Goal: Information Seeking & Learning: Learn about a topic

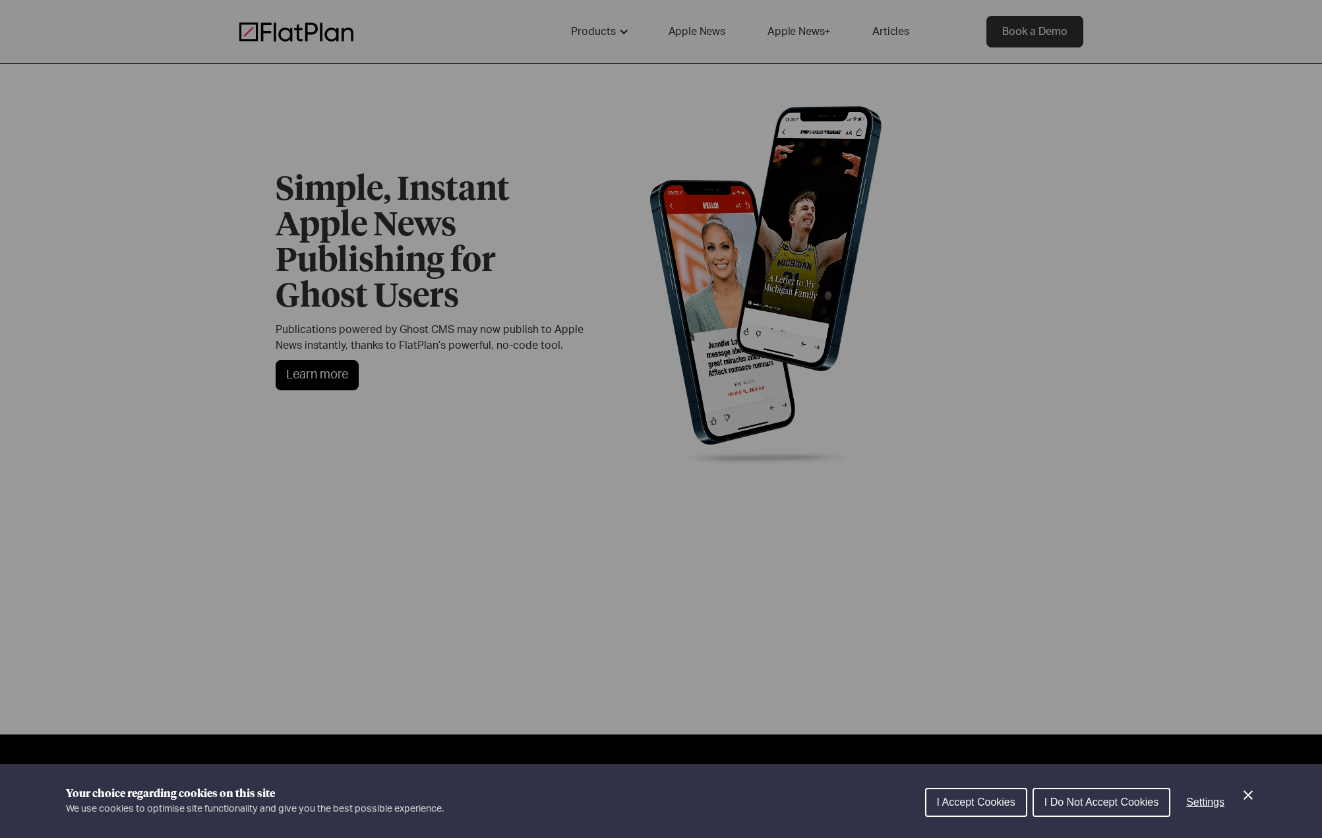
click at [1005, 804] on span "I Accept Cookies" at bounding box center [976, 801] width 78 height 11
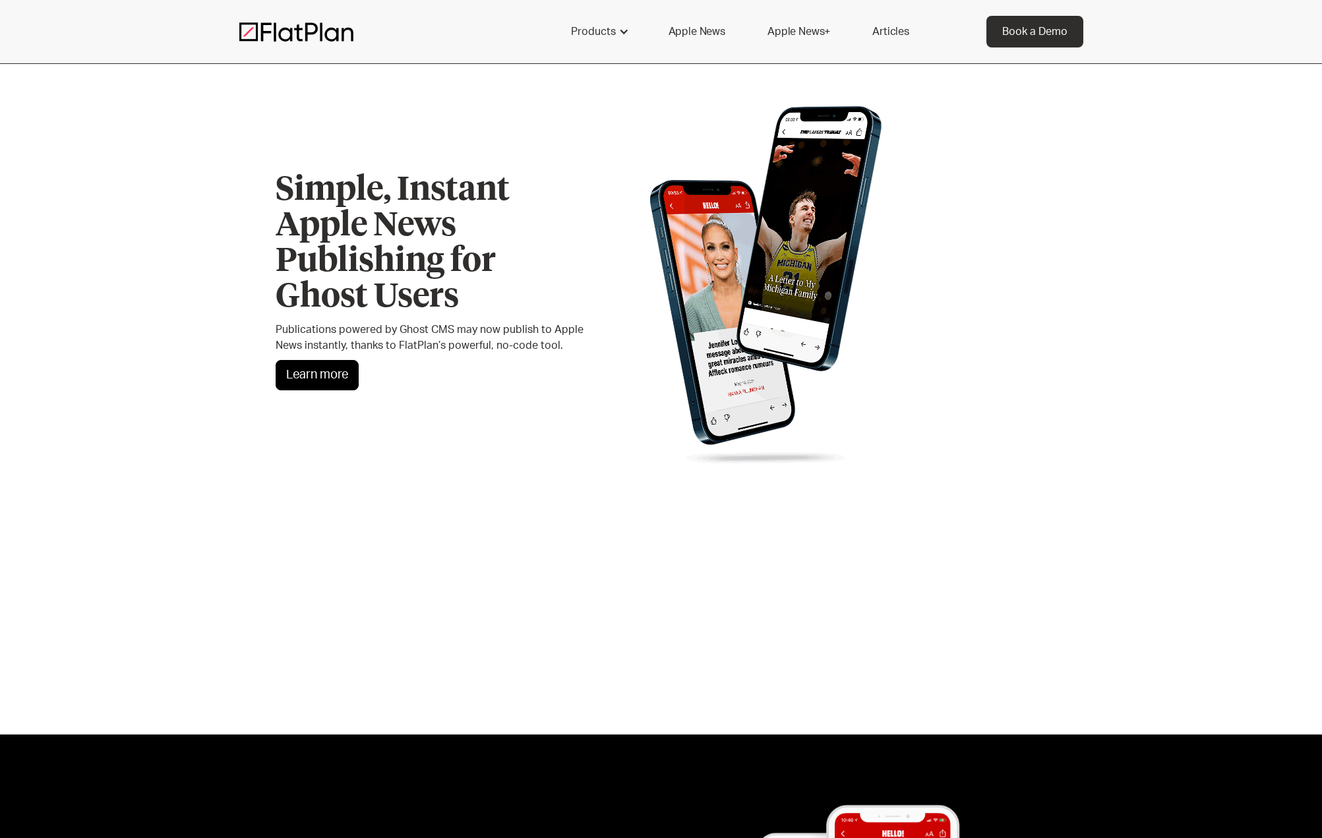
click at [323, 377] on link "Learn more" at bounding box center [317, 375] width 83 height 30
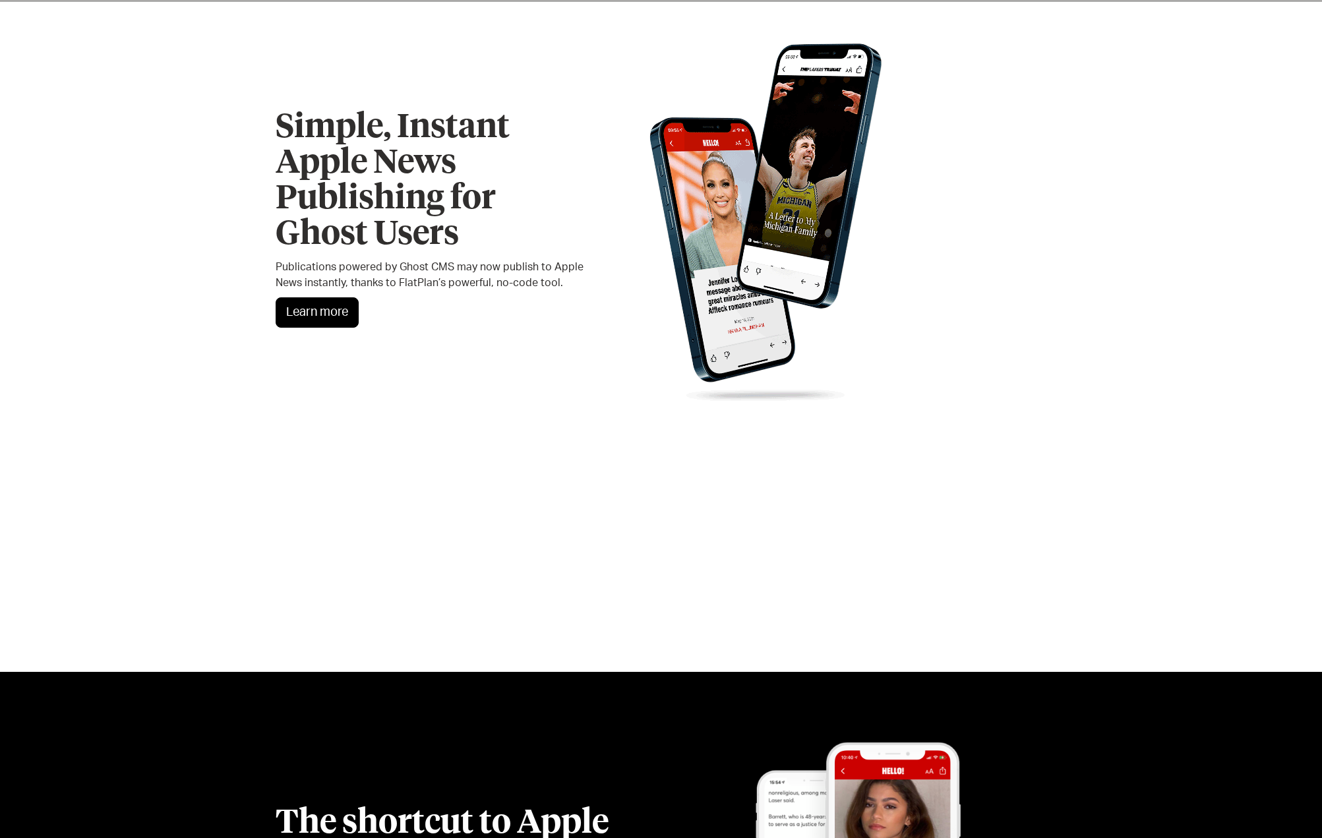
scroll to position [64, 0]
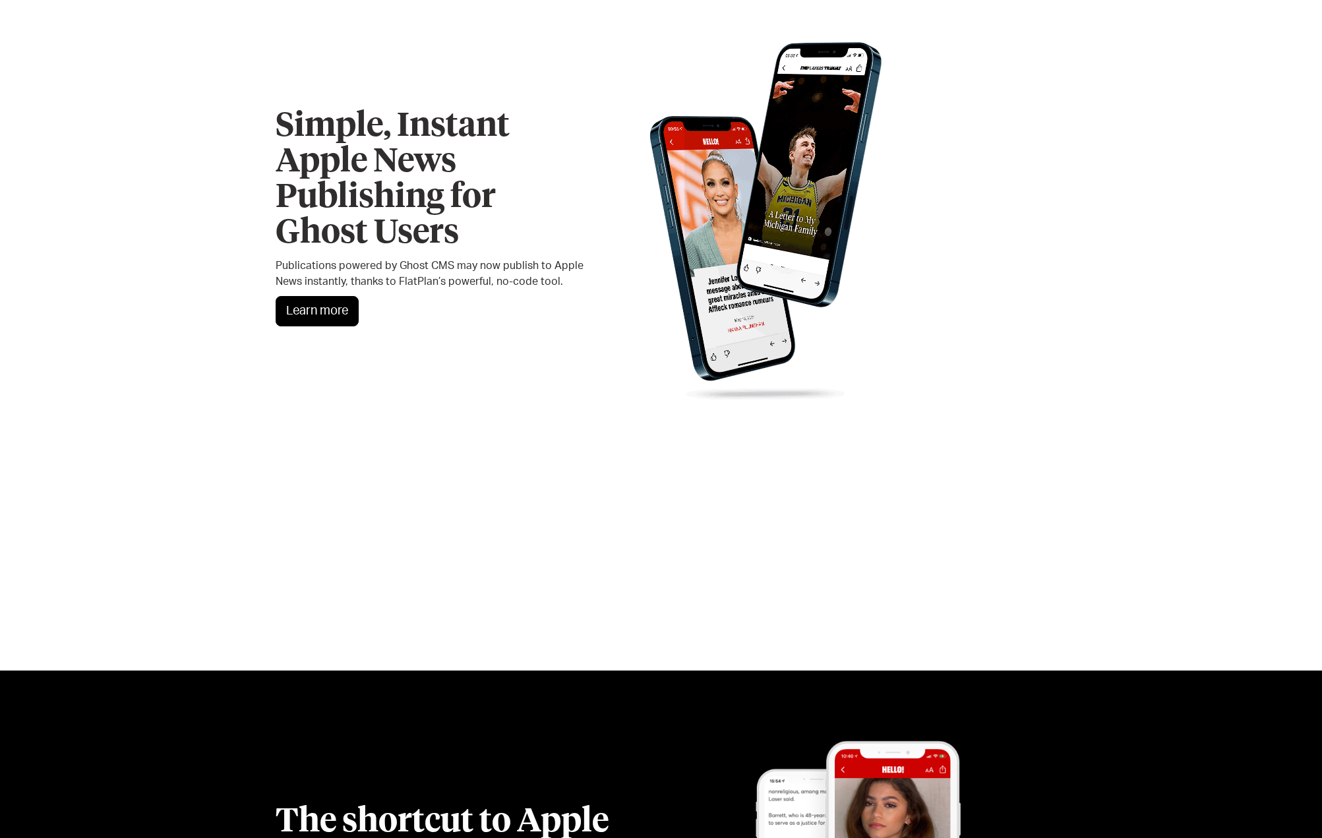
click at [320, 320] on link "Learn more" at bounding box center [317, 311] width 83 height 30
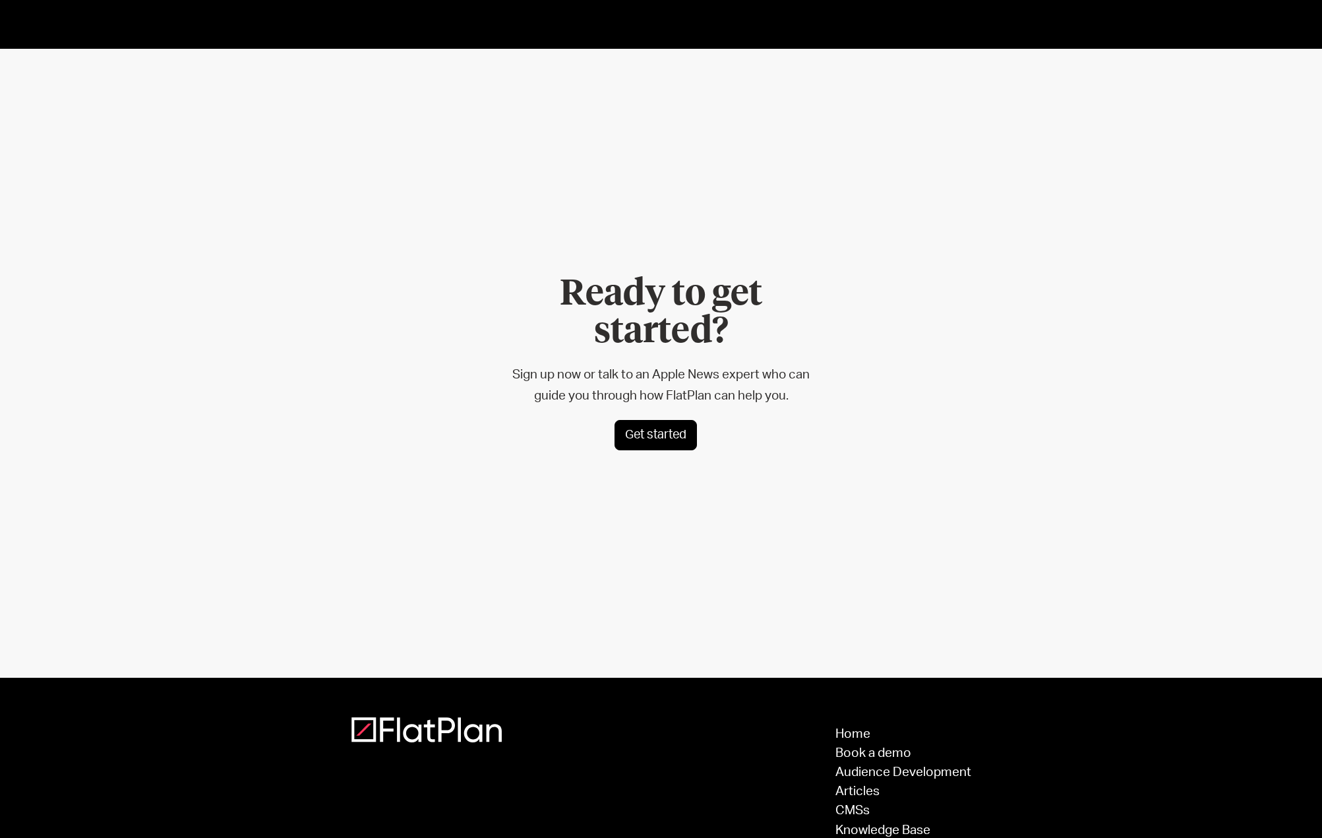
scroll to position [5452, 0]
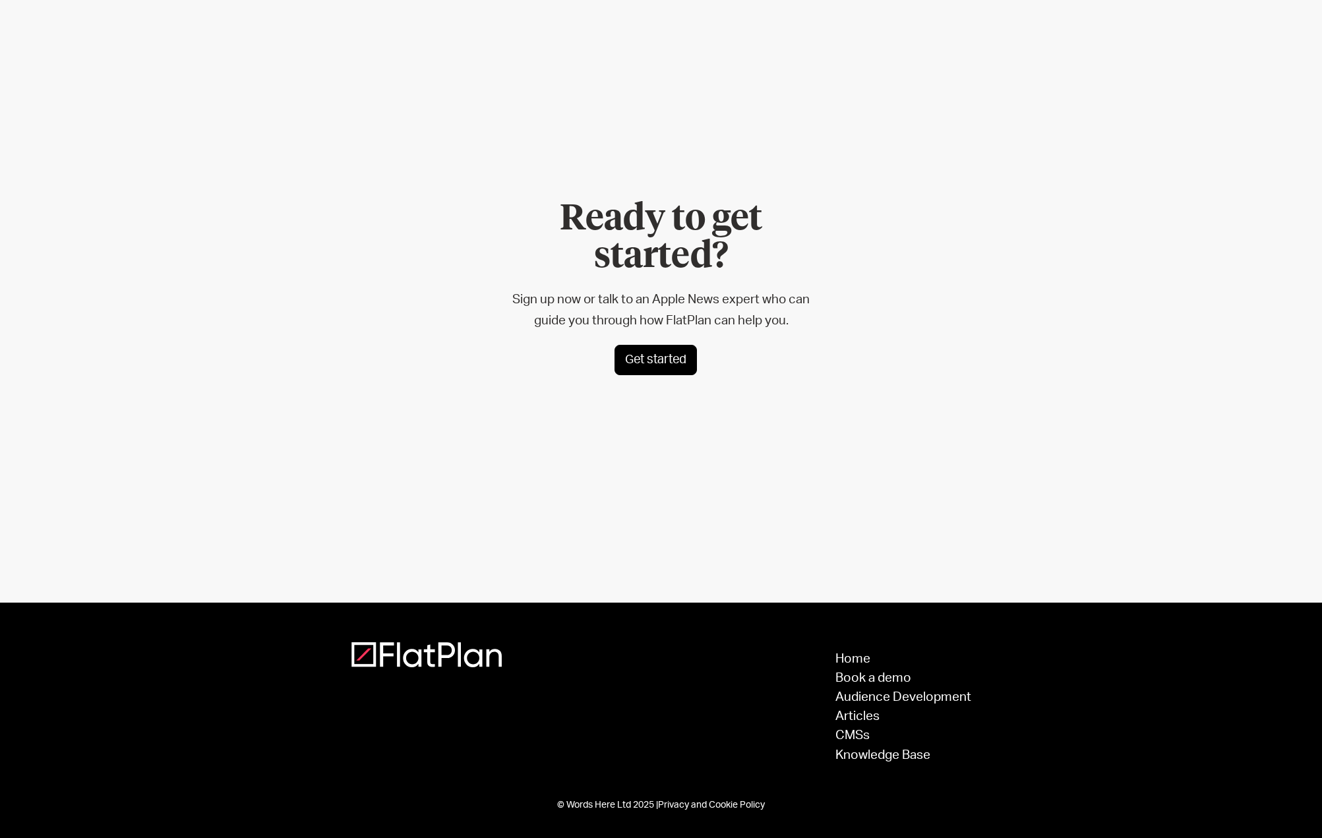
click at [652, 361] on link "Get started" at bounding box center [655, 360] width 82 height 30
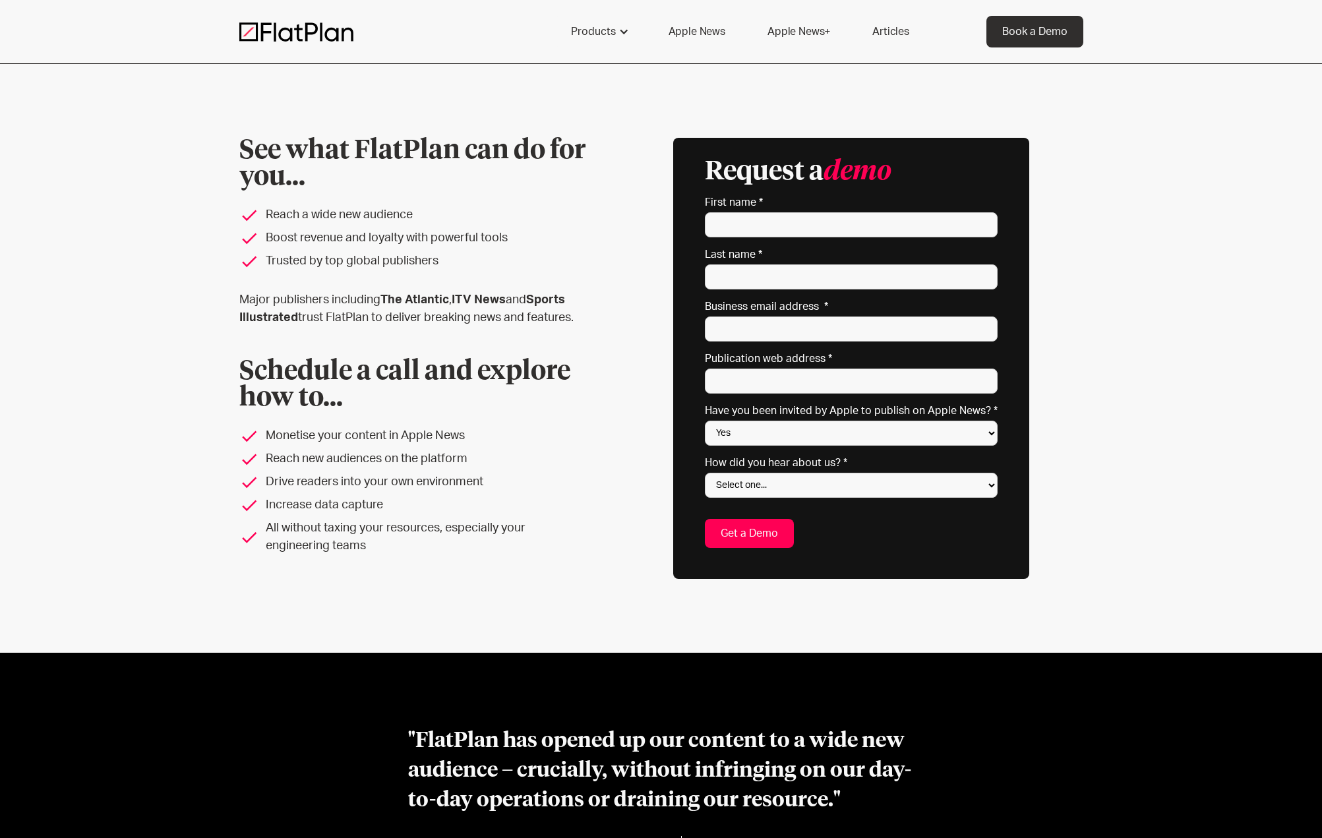
scroll to position [103, 0]
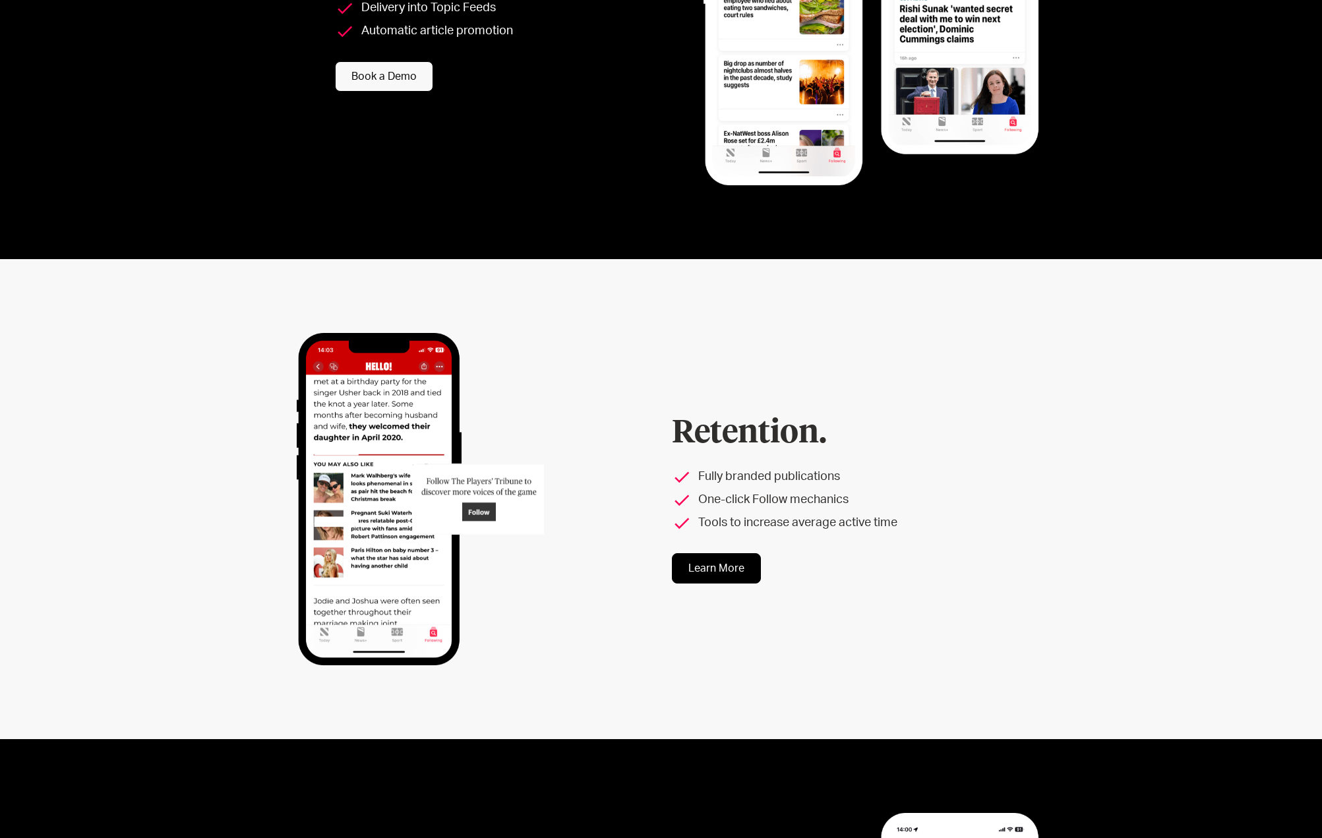
scroll to position [1940, 0]
